Goal: Use online tool/utility: Utilize a website feature to perform a specific function

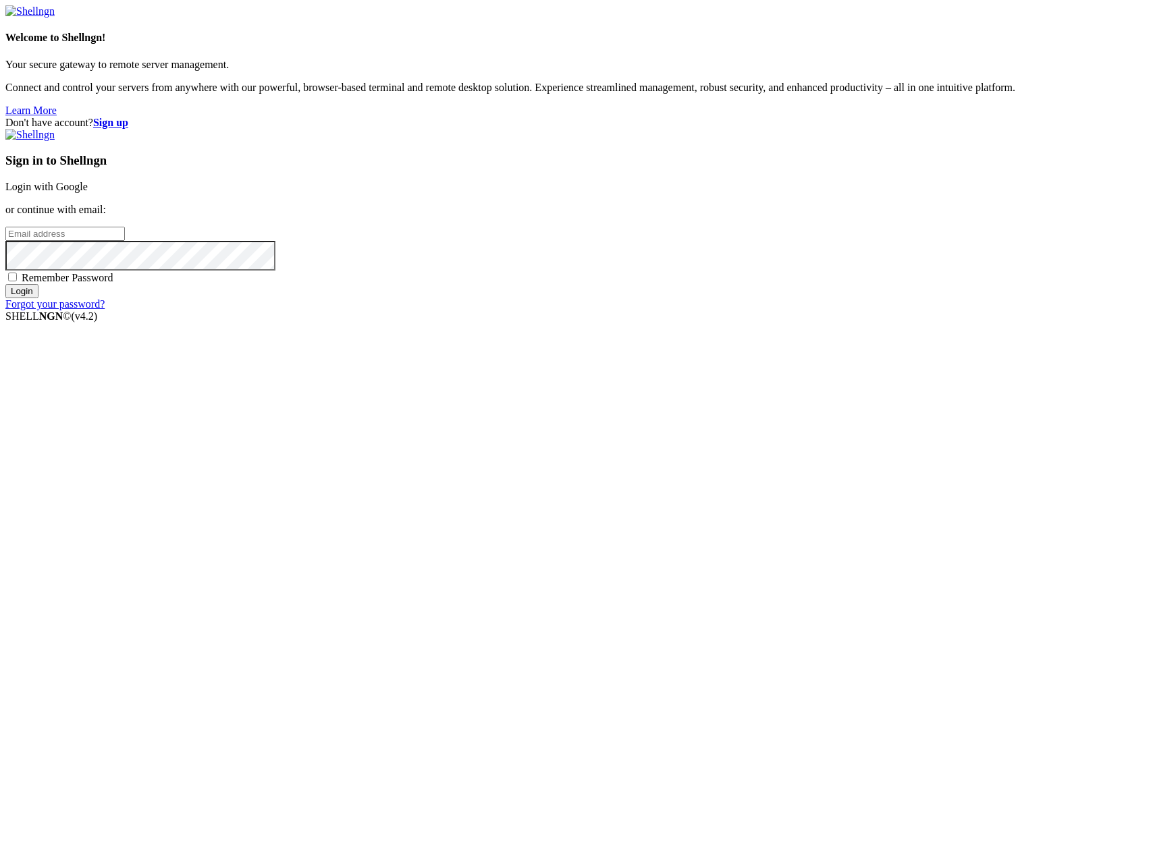
click at [125, 241] on input "email" at bounding box center [64, 234] width 119 height 14
type input "[PERSON_NAME][EMAIL_ADDRESS][DOMAIN_NAME]"
click at [5, 284] on input "Login" at bounding box center [21, 291] width 33 height 14
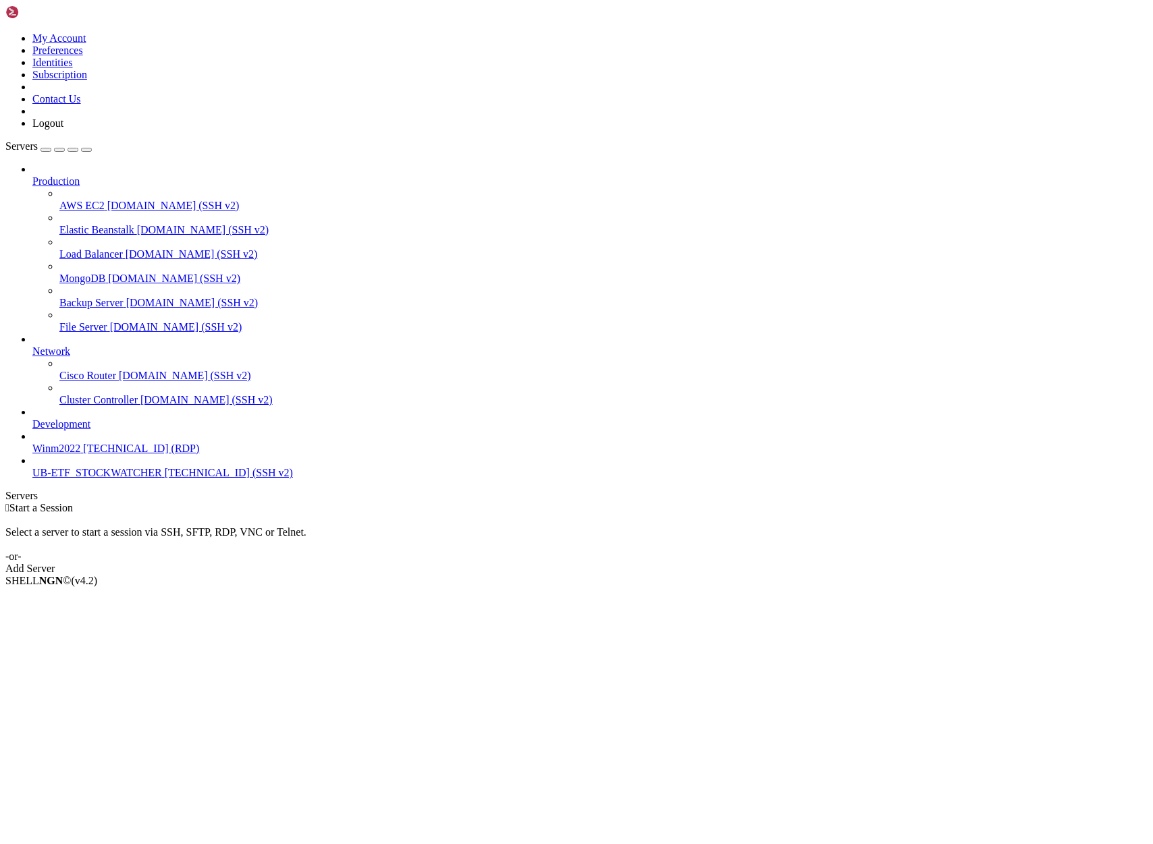
click at [89, 479] on span "UB-ETF_STOCKWATCHER" at bounding box center [97, 472] width 130 height 11
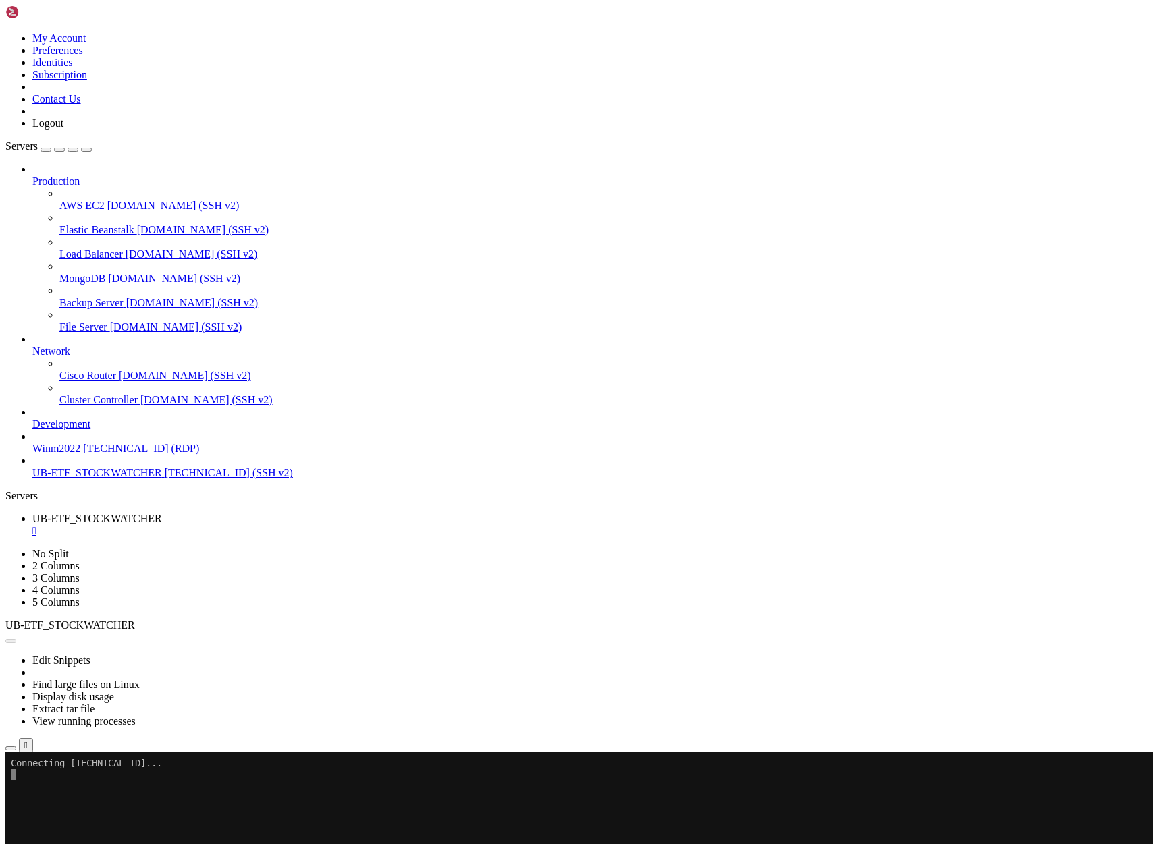
click at [89, 479] on span "UB-ETF_STOCKWATCHER" at bounding box center [97, 472] width 130 height 11
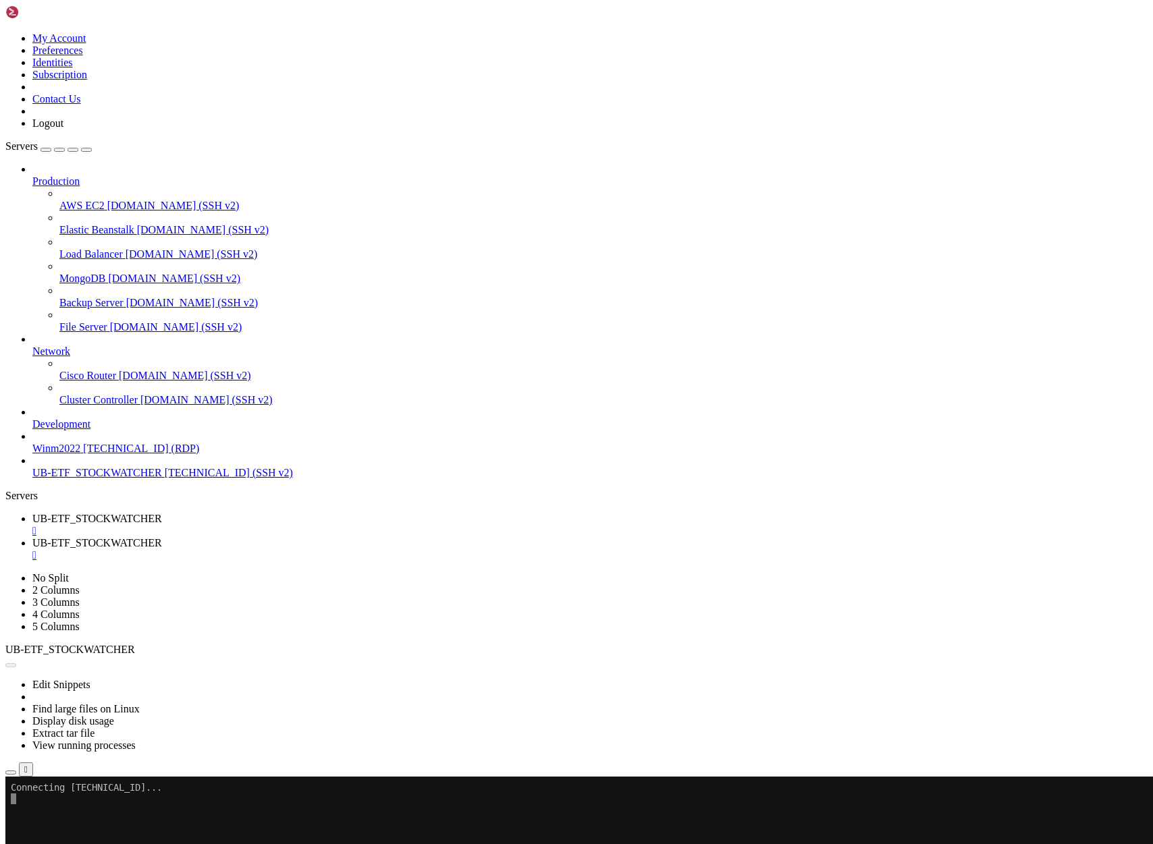
click at [162, 513] on span "UB-ETF_STOCKWATCHER" at bounding box center [97, 518] width 130 height 11
click at [162, 537] on span "UB-ETF_STOCKWATCHER" at bounding box center [97, 542] width 130 height 11
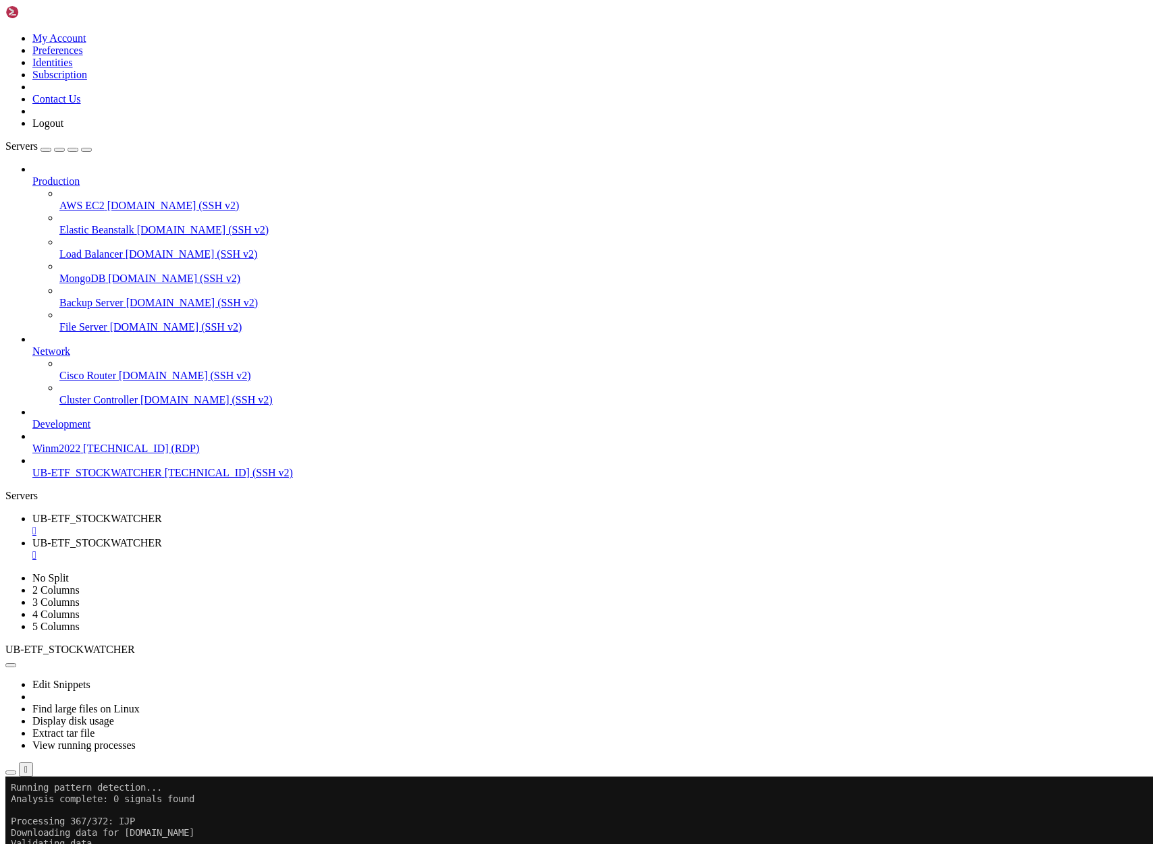
click at [162, 513] on span "UB-ETF_STOCKWATCHER" at bounding box center [97, 518] width 130 height 11
click at [11, 773] on icon "button" at bounding box center [11, 773] width 0 height 0
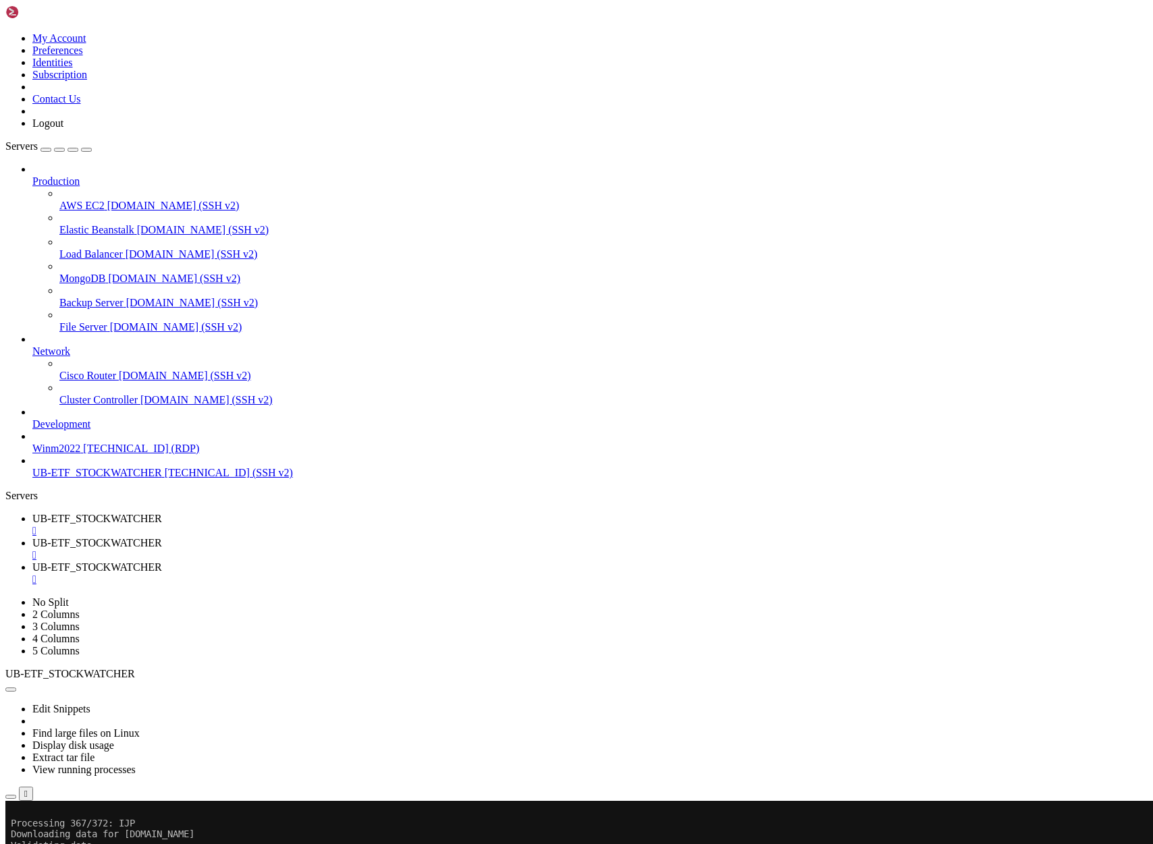
scroll to position [0, 0]
type input "/home/ubuntu/Project51"
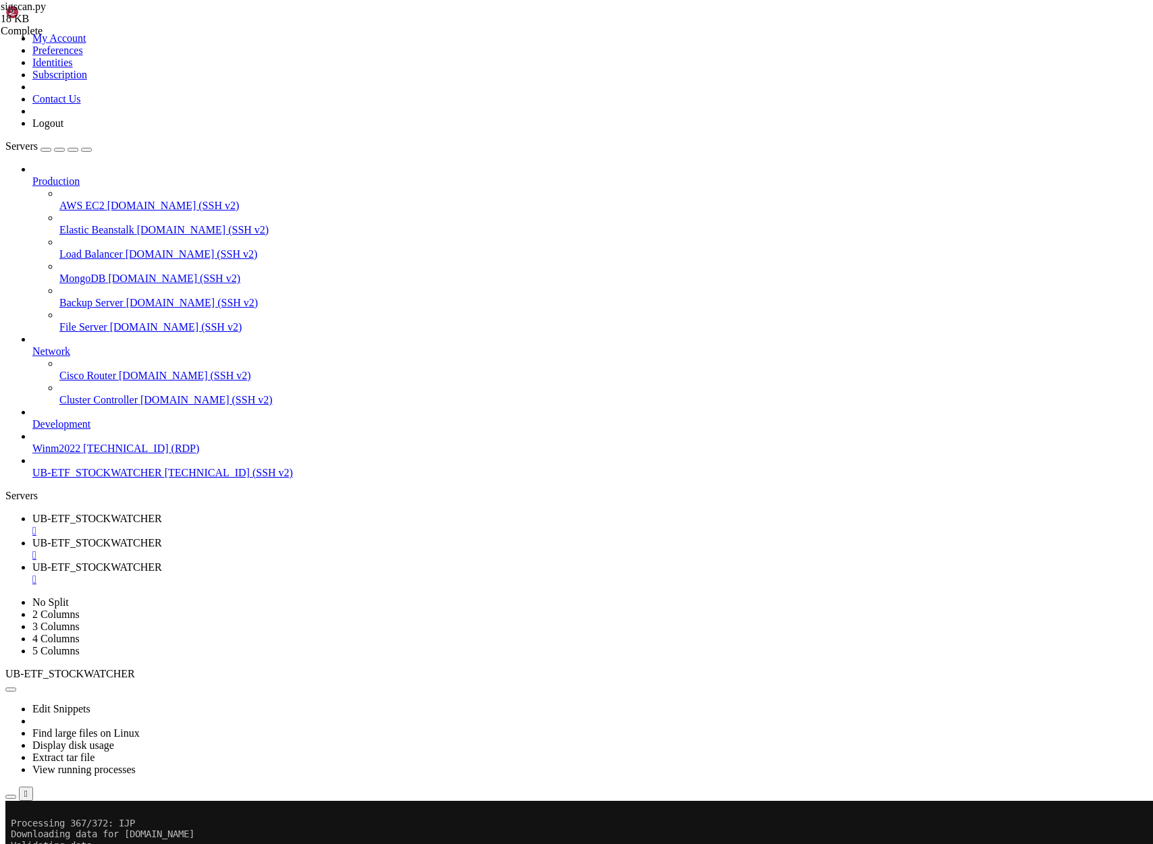
scroll to position [6308, 0]
click at [162, 513] on span "UB-ETF_STOCKWATCHER" at bounding box center [97, 518] width 130 height 11
click at [162, 537] on span "UB-ETF_STOCKWATCHER" at bounding box center [97, 542] width 130 height 11
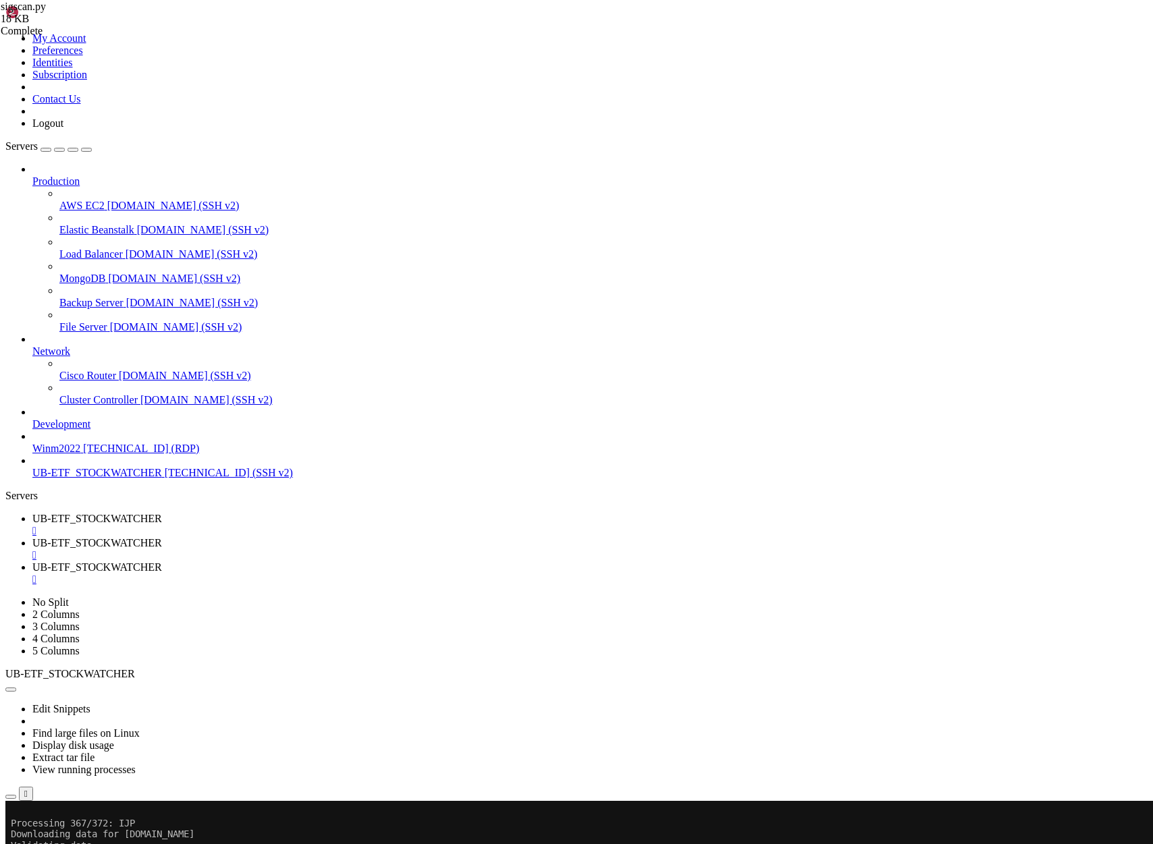
click at [162, 513] on span "UB-ETF_STOCKWATCHER" at bounding box center [97, 518] width 130 height 11
click at [16, 814] on x-row at bounding box center [496, 812] width 971 height 11
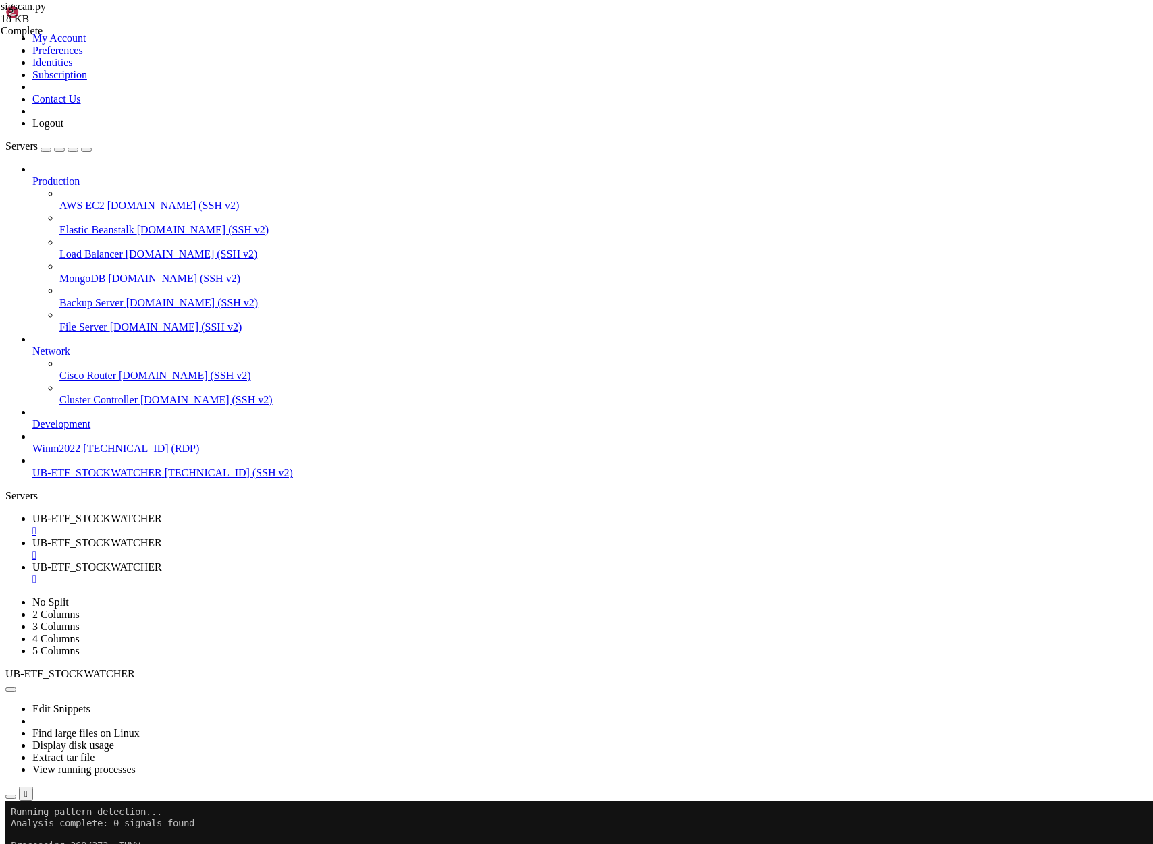
drag, startPoint x: 24, startPoint y: 1511, endPoint x: 456, endPoint y: 1540, distance: 432.9
click at [18, 810] on x-row at bounding box center [496, 812] width 971 height 11
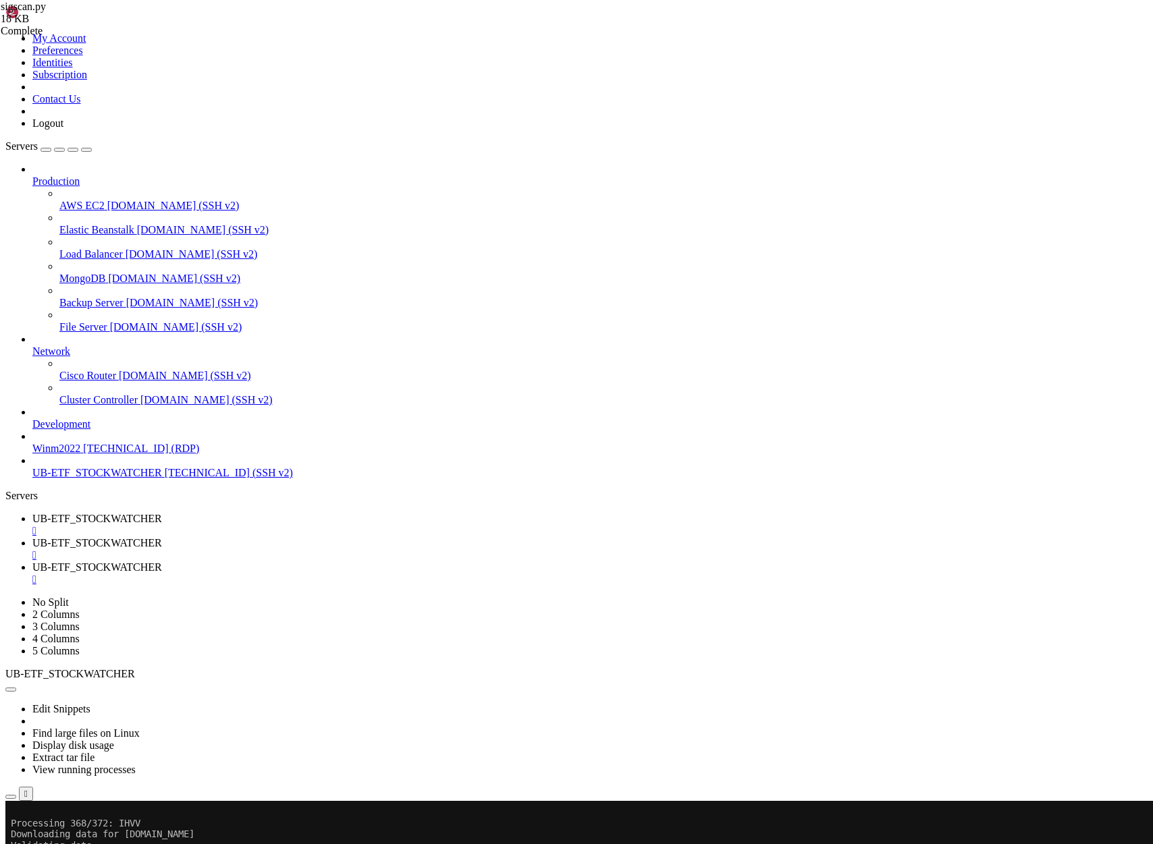
click at [162, 513] on span "UB-ETF_STOCKWATCHER" at bounding box center [97, 518] width 130 height 11
click at [162, 537] on span "UB-ETF_STOCKWATCHER" at bounding box center [97, 542] width 130 height 11
click at [162, 513] on span "UB-ETF_STOCKWATCHER" at bounding box center [97, 518] width 130 height 11
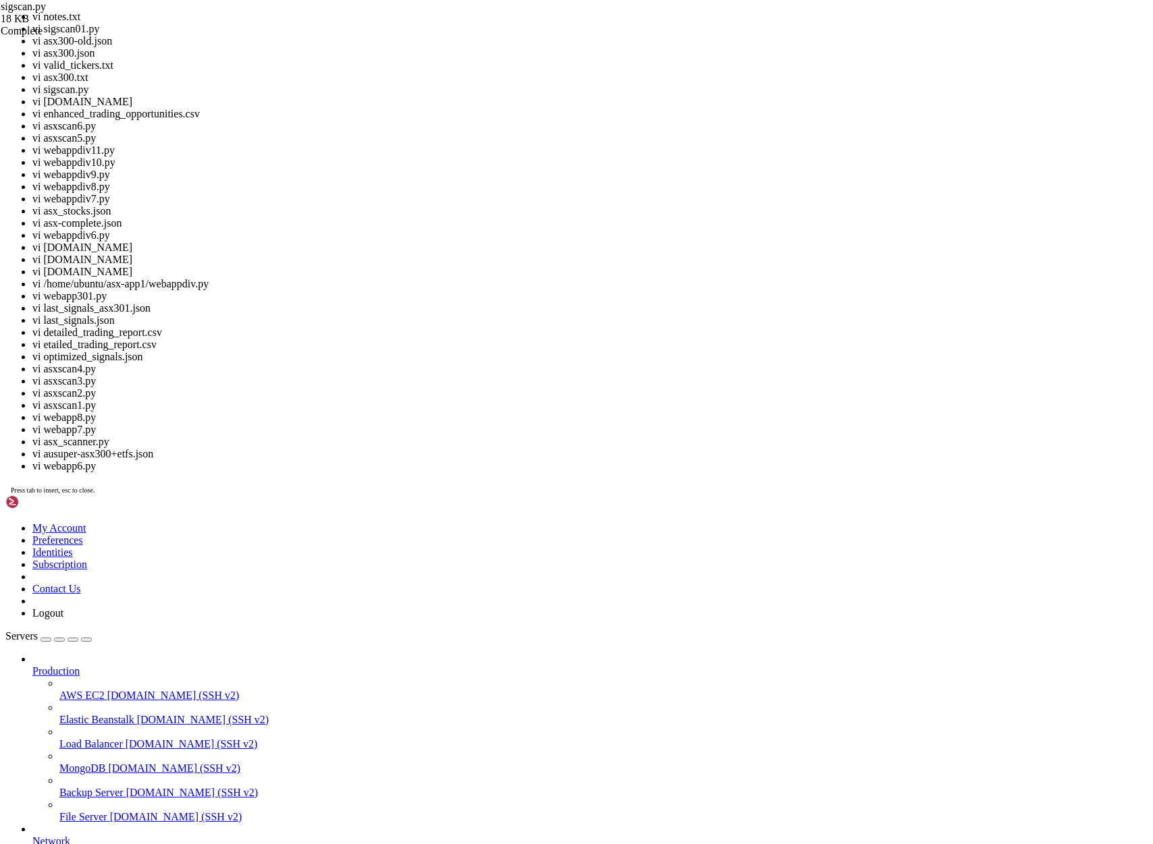
scroll to position [33574, 0]
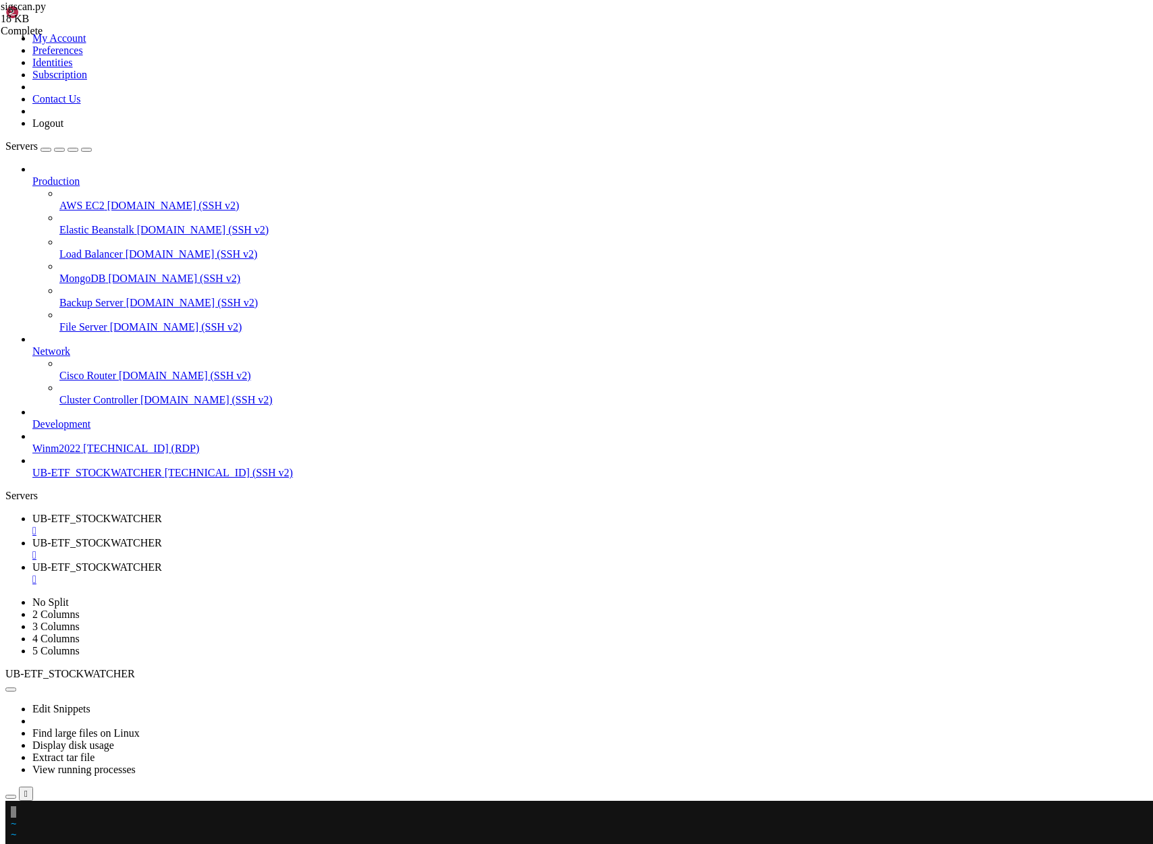
click at [20, 812] on x-row at bounding box center [496, 812] width 971 height 11
click at [162, 537] on span "UB-ETF_STOCKWATCHER" at bounding box center [97, 542] width 130 height 11
